Goal: Information Seeking & Learning: Learn about a topic

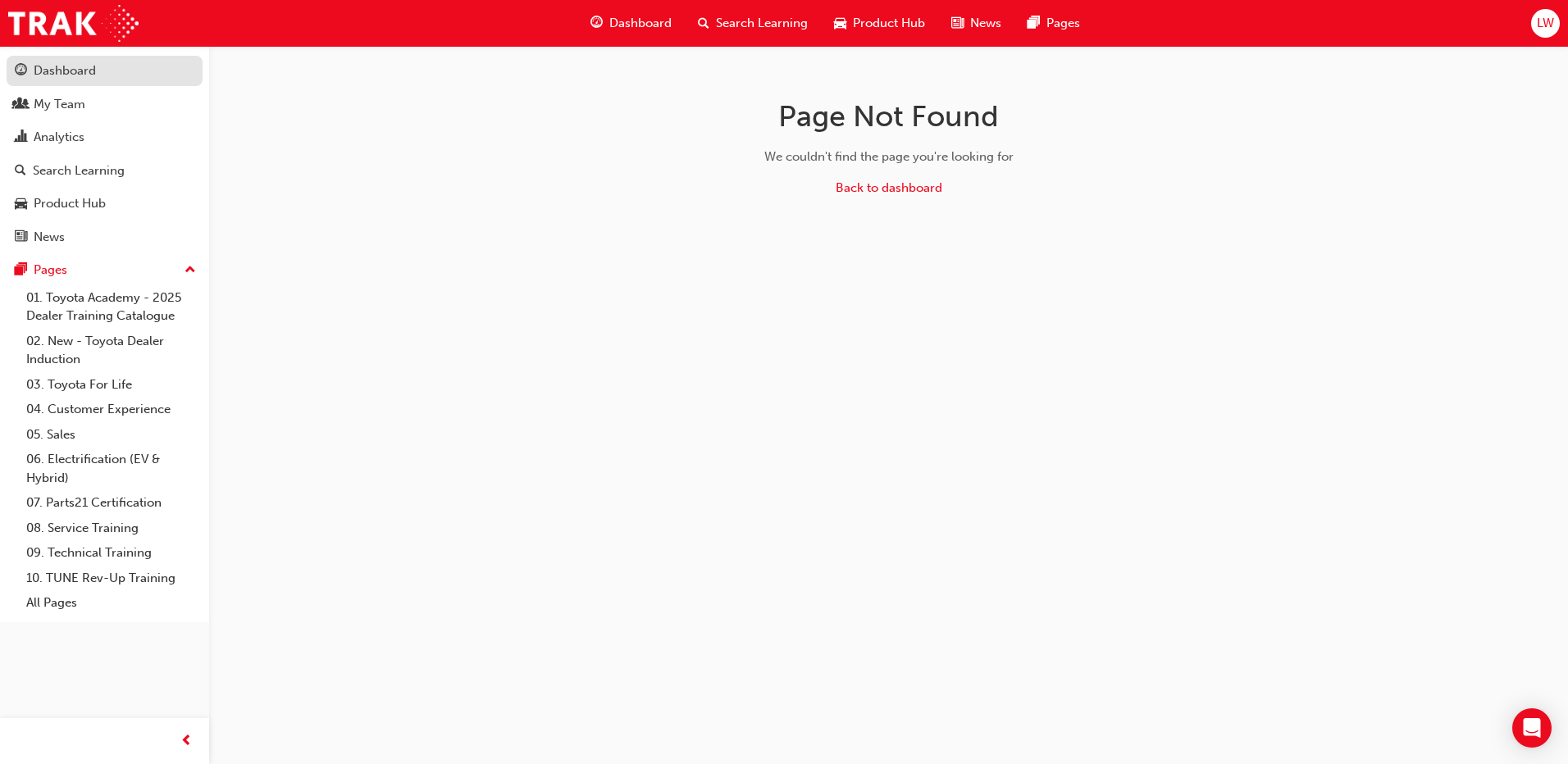
click at [78, 76] on div "Dashboard" at bounding box center [64, 70] width 62 height 19
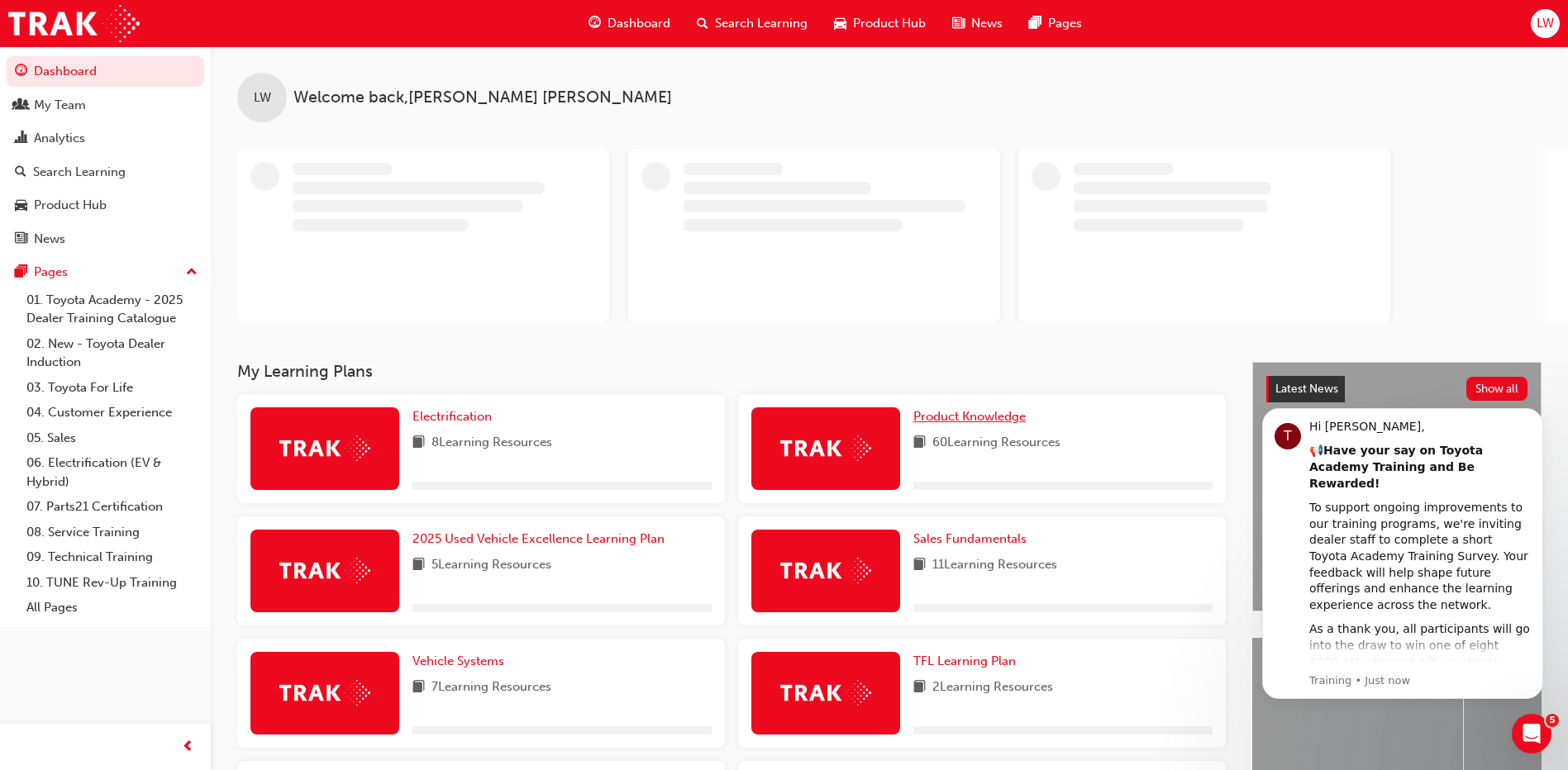
click at [972, 417] on span "Product Knowledge" at bounding box center [970, 416] width 112 height 14
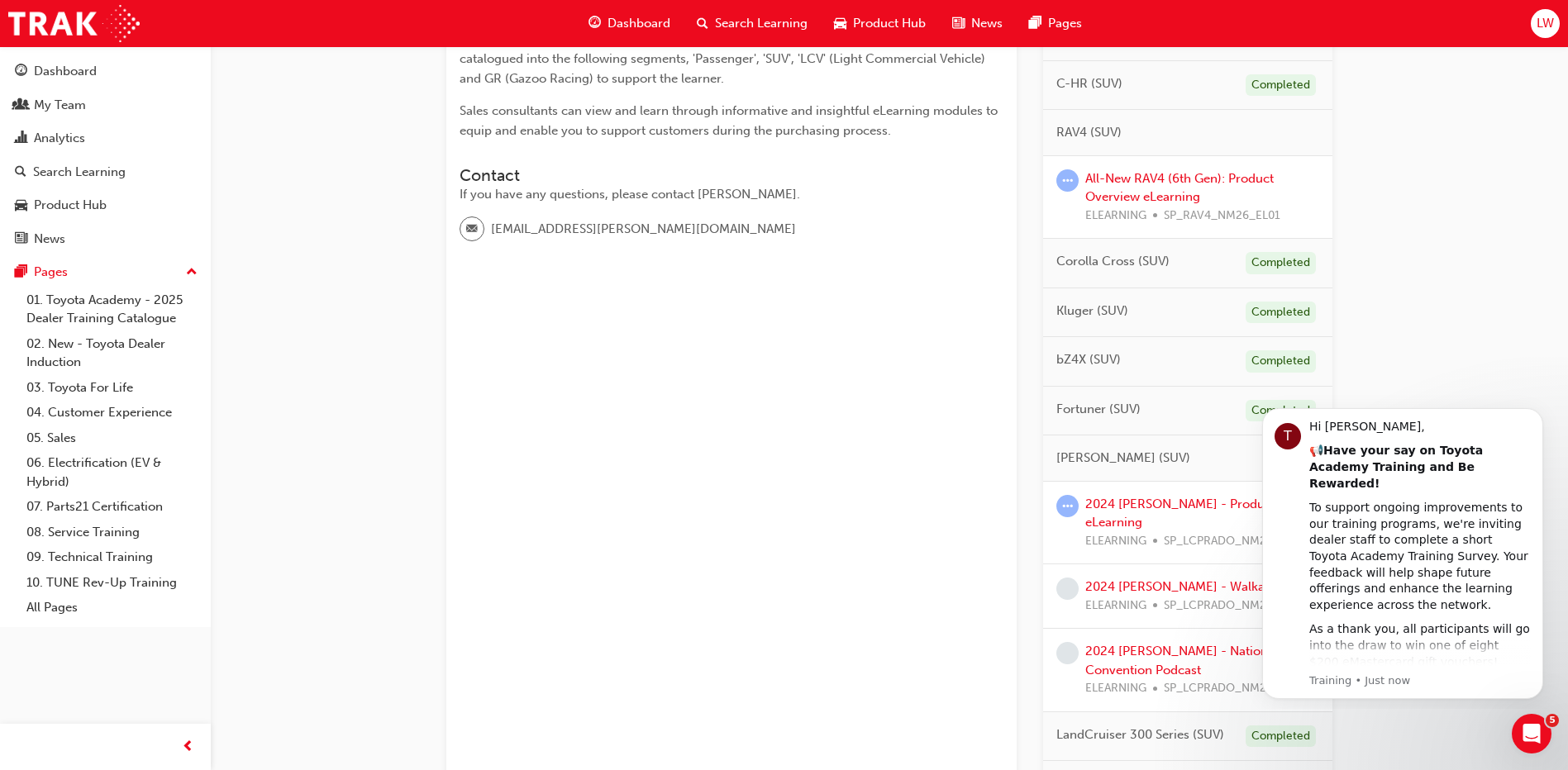
scroll to position [165, 0]
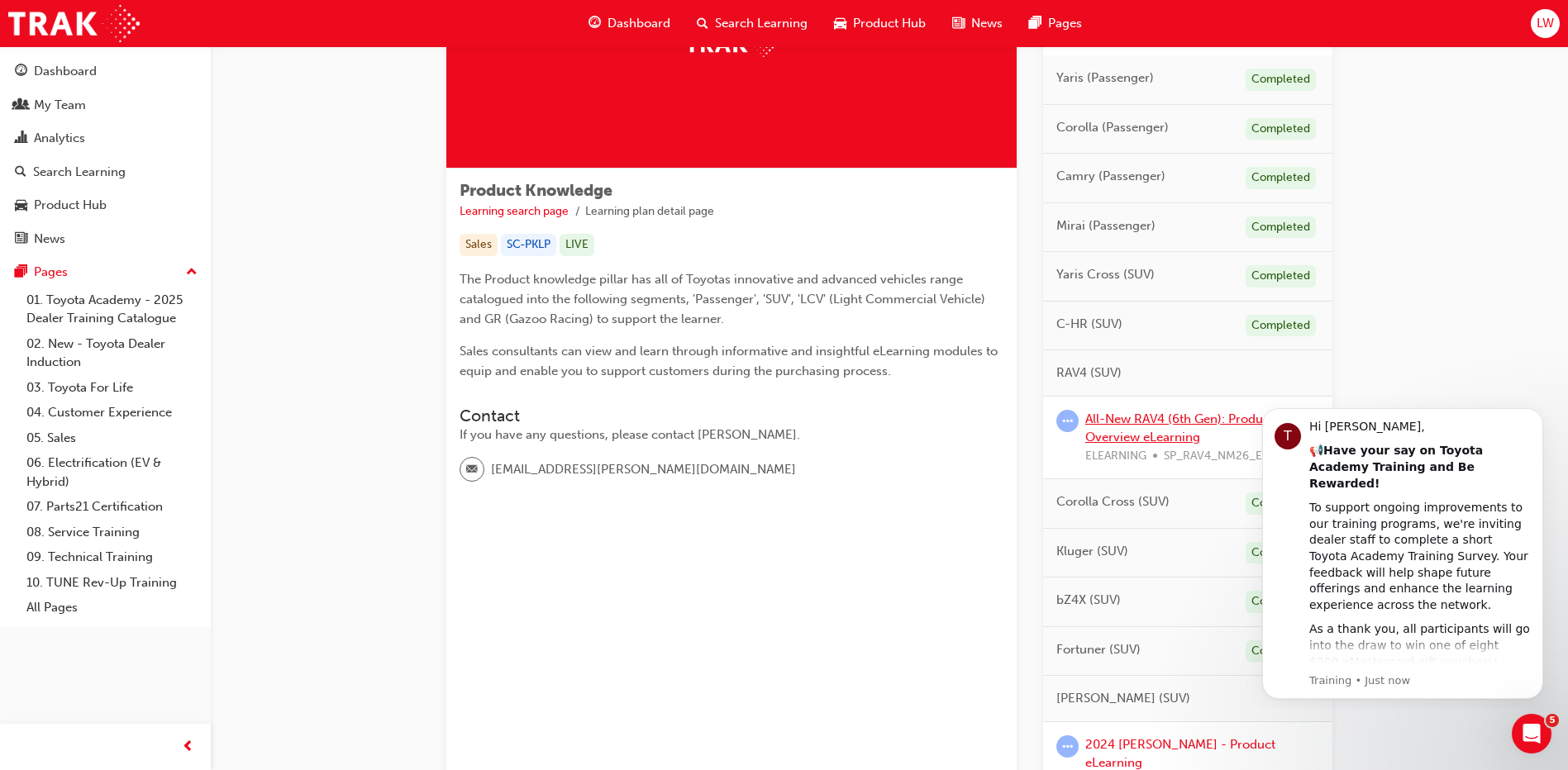
click at [1124, 419] on link "All-New RAV4 (6th Gen): Product Overview eLearning" at bounding box center [1179, 428] width 189 height 34
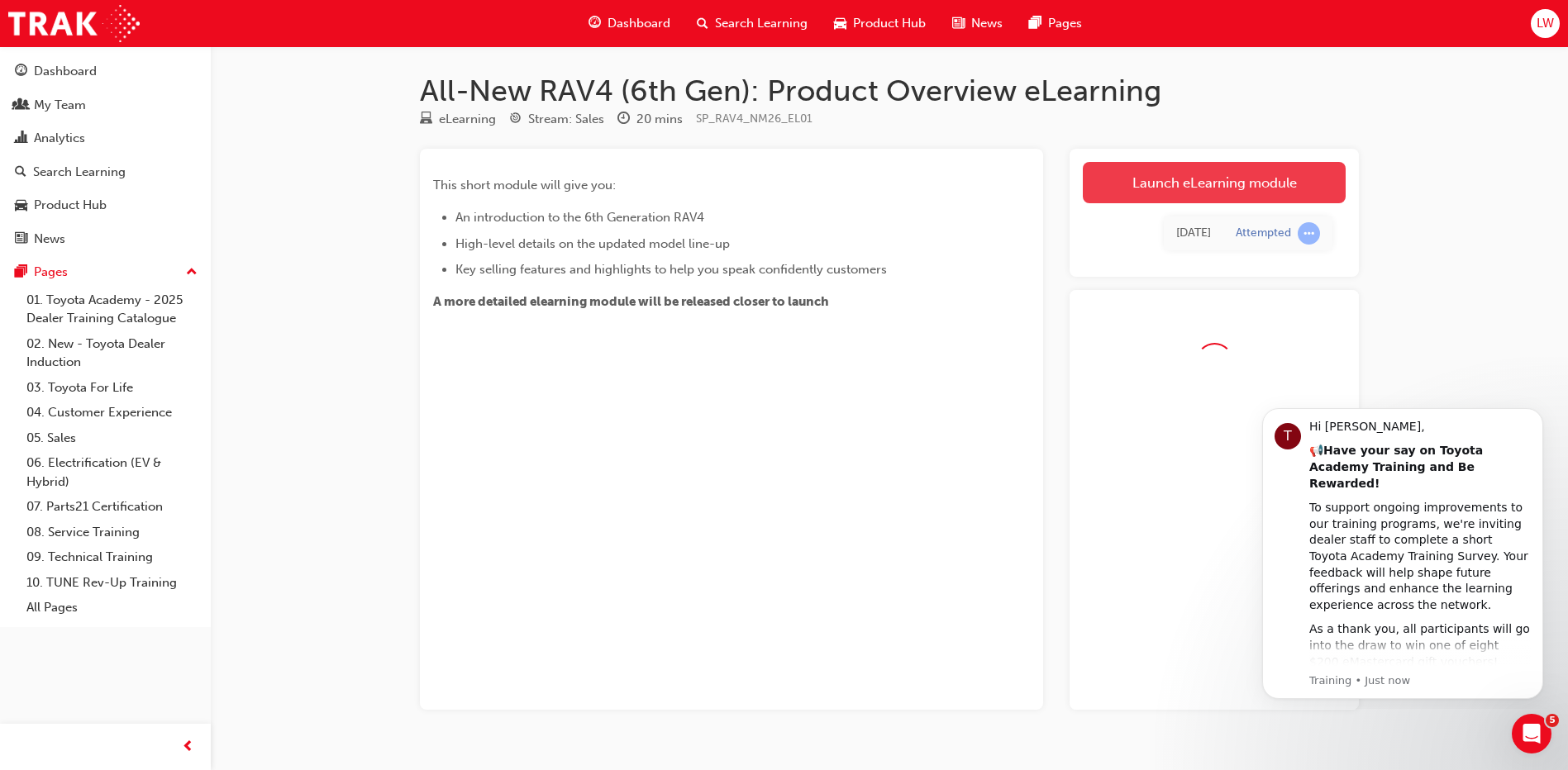
click at [1208, 178] on link "Launch eLearning module" at bounding box center [1215, 183] width 263 height 42
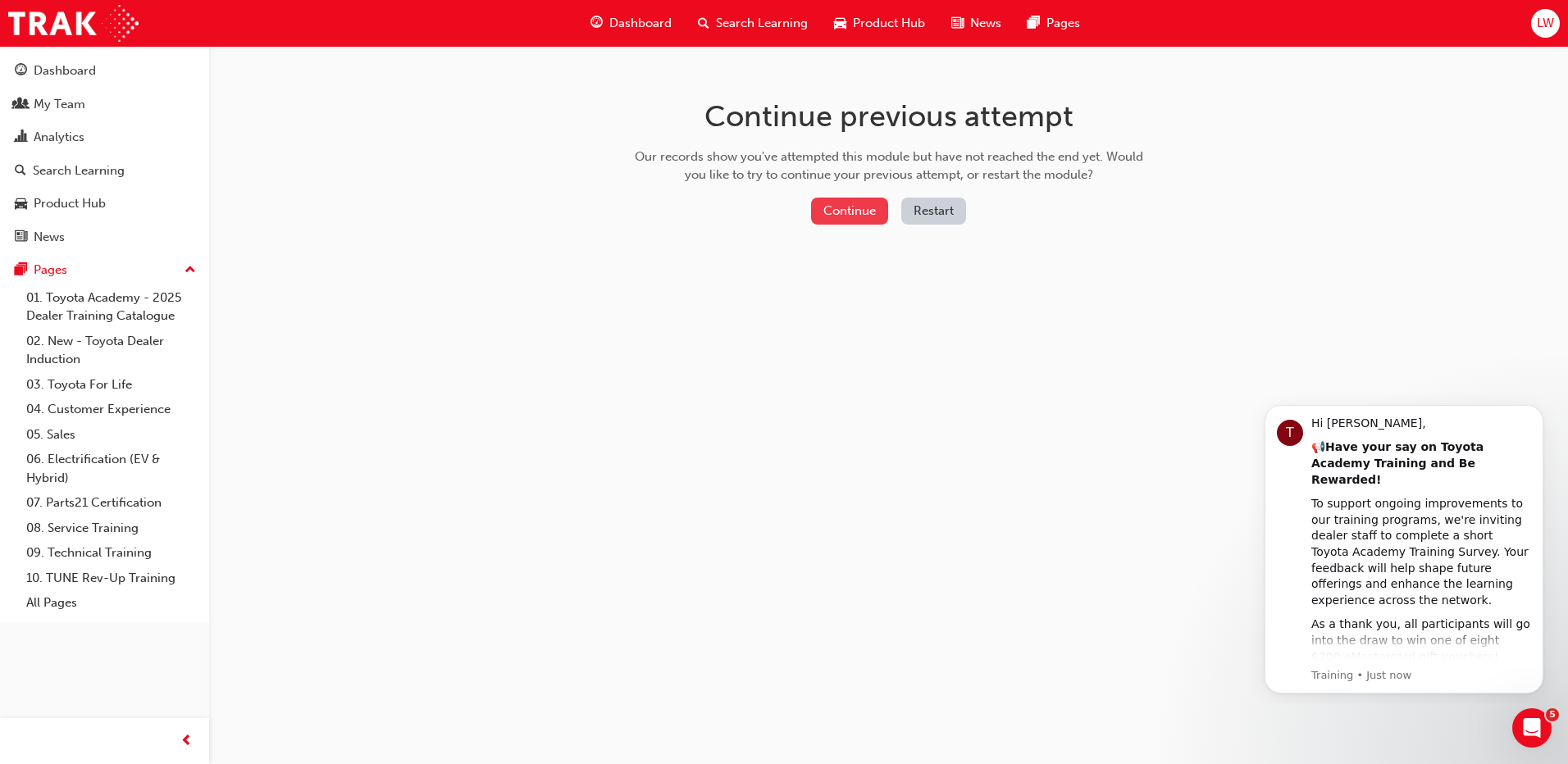
click at [841, 208] on button "Continue" at bounding box center [850, 211] width 77 height 27
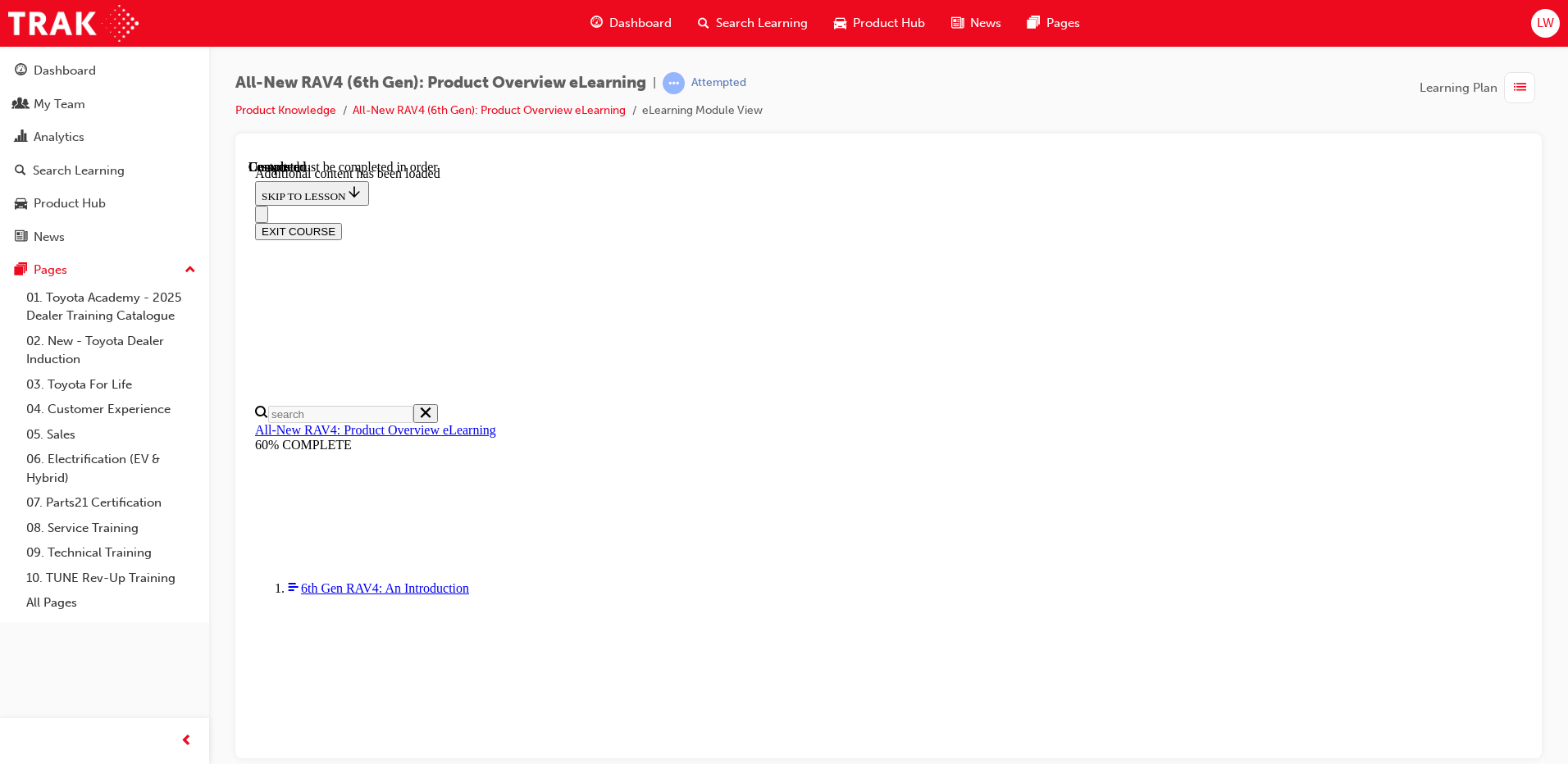
scroll to position [58, 0]
drag, startPoint x: 797, startPoint y: 259, endPoint x: 730, endPoint y: 256, distance: 67.1
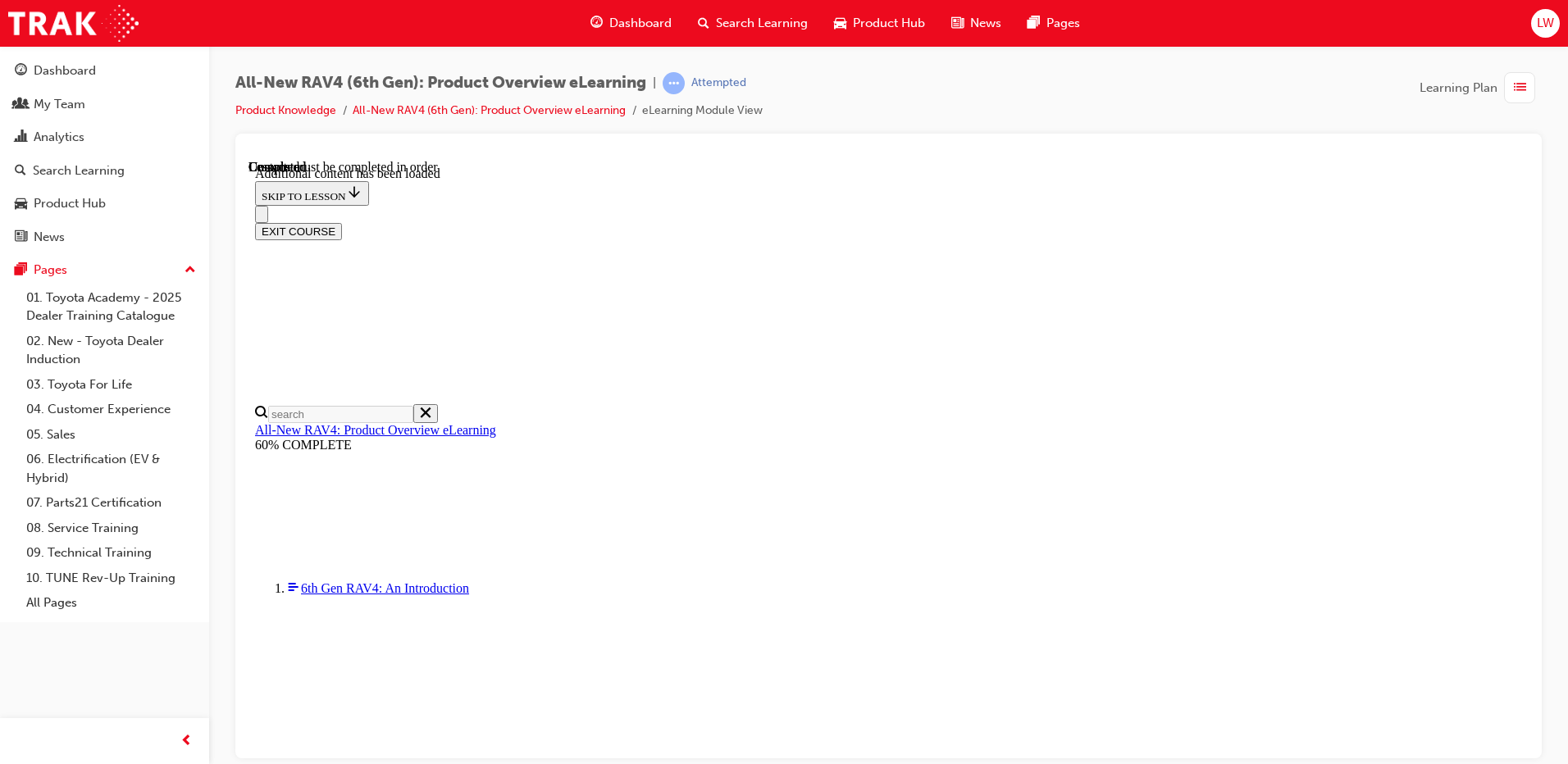
drag, startPoint x: 730, startPoint y: 256, endPoint x: 824, endPoint y: 262, distance: 94.2
drag, startPoint x: 963, startPoint y: 256, endPoint x: 888, endPoint y: 256, distance: 75.0
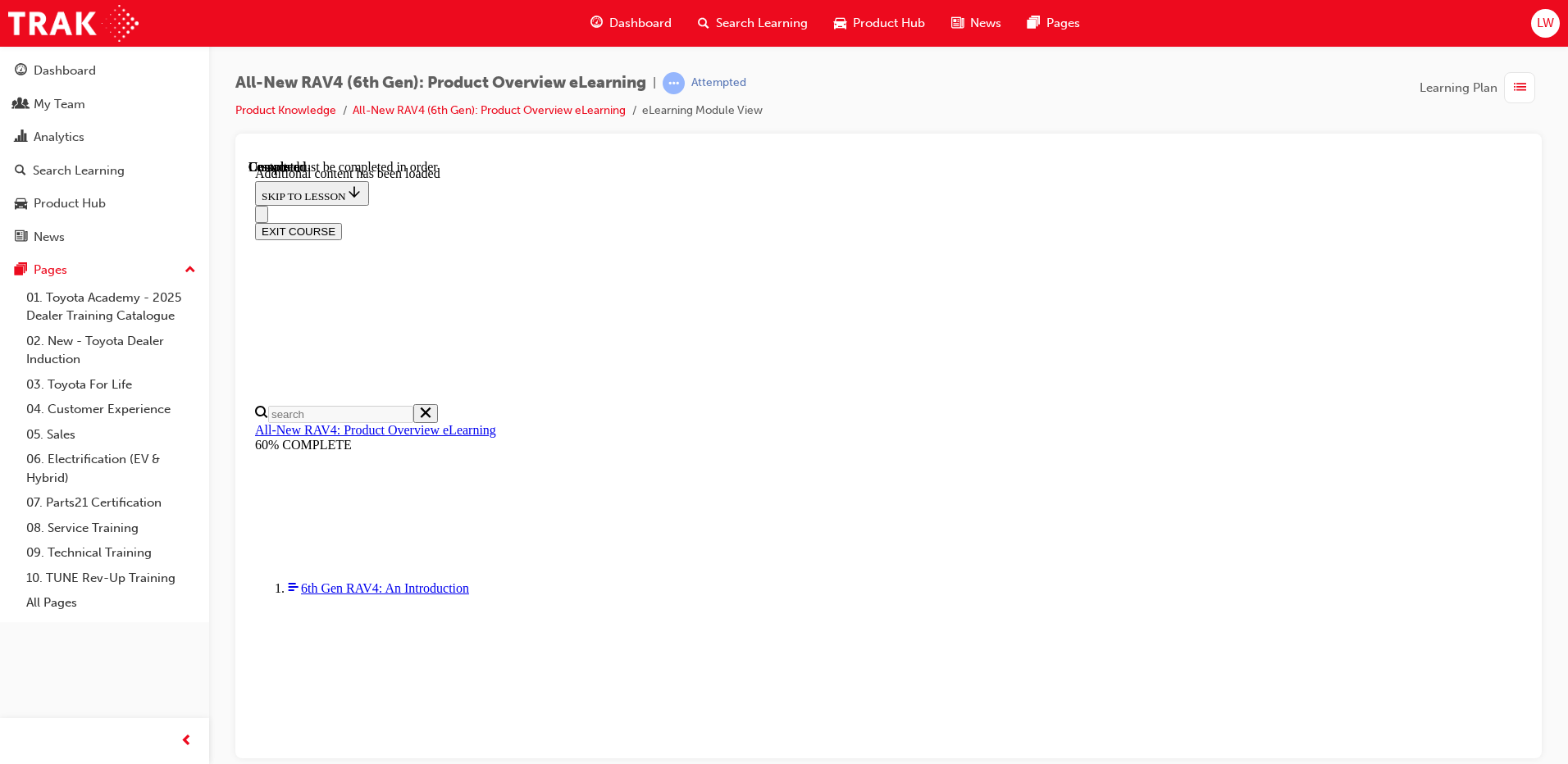
drag, startPoint x: 959, startPoint y: 404, endPoint x: 922, endPoint y: 403, distance: 37.0
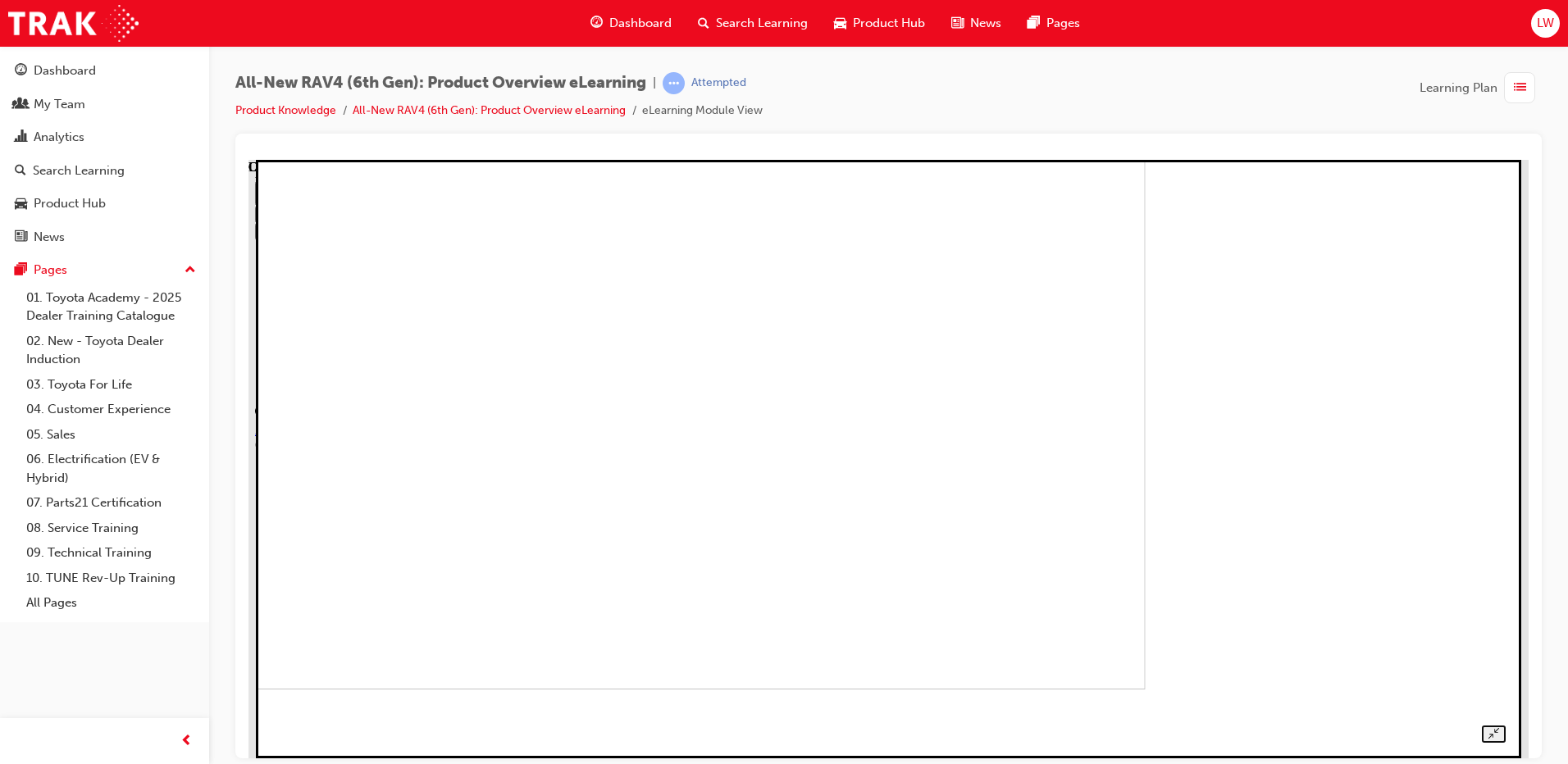
click at [870, 476] on img at bounding box center [540, 389] width 1210 height 599
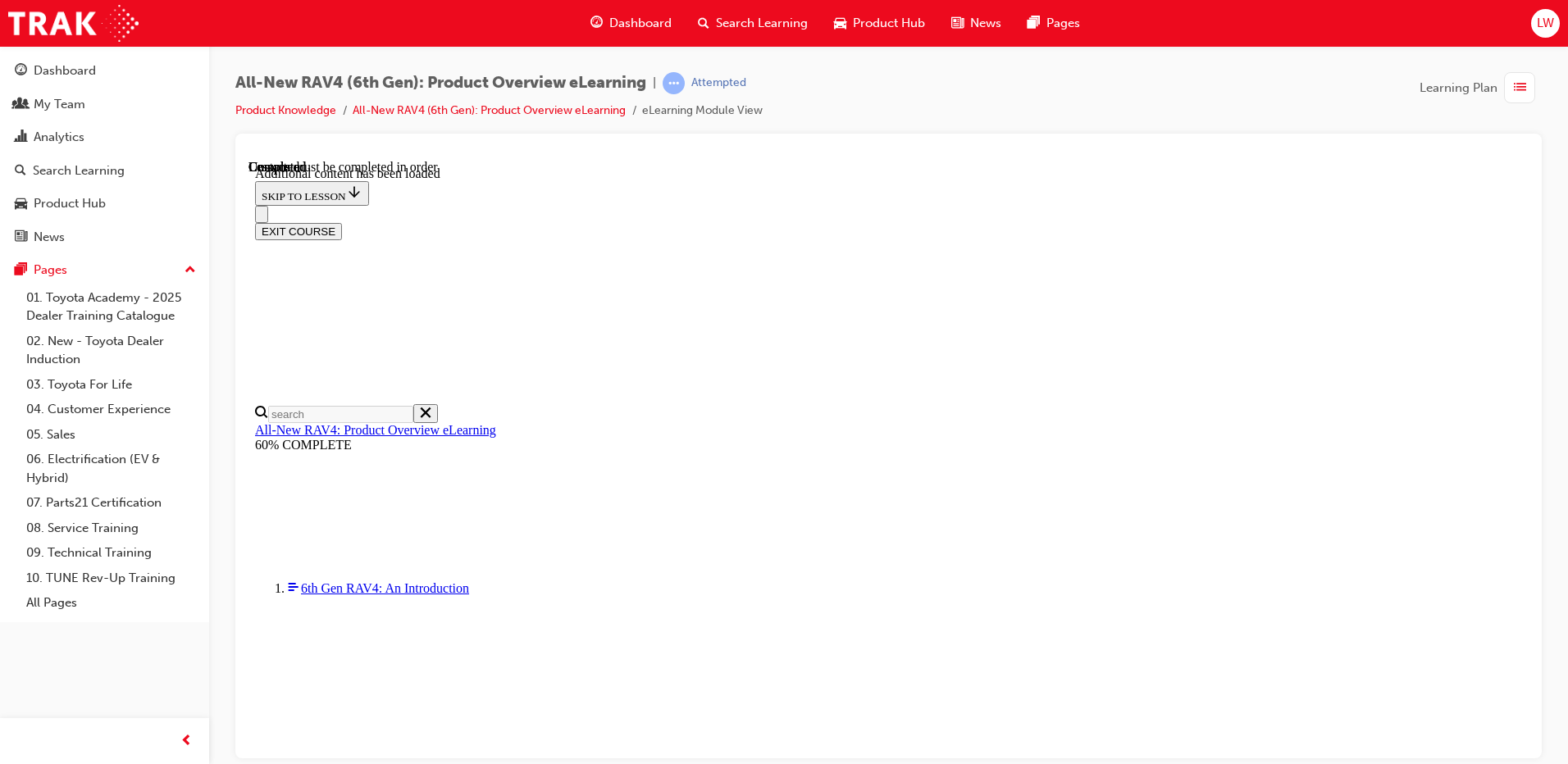
scroll to position [590, 0]
